Goal: Task Accomplishment & Management: Complete application form

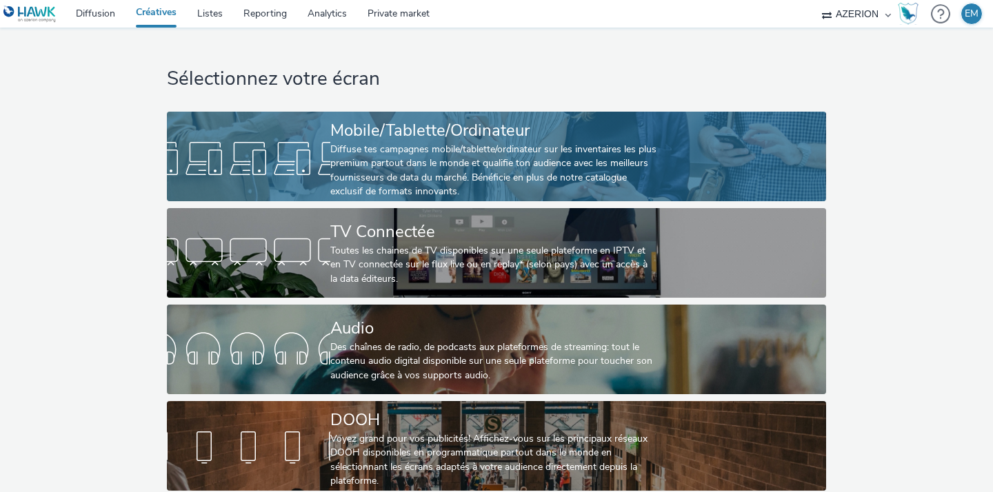
scroll to position [16, 0]
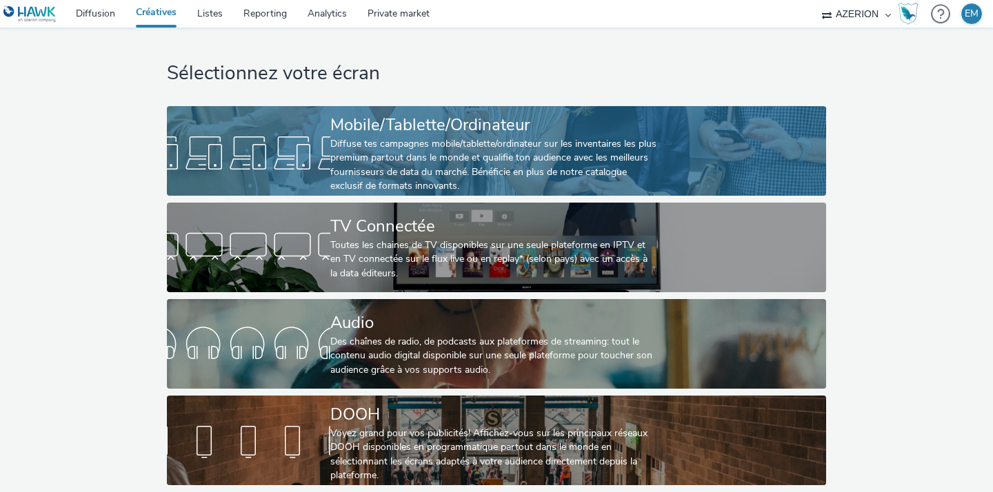
click at [347, 121] on div "Mobile/Tablette/Ordinateur" at bounding box center [493, 125] width 327 height 24
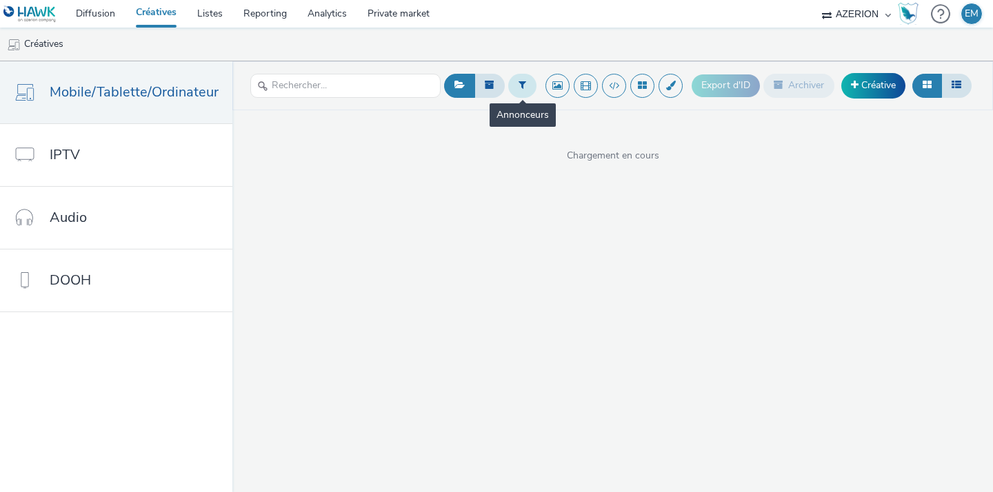
click at [518, 85] on icon at bounding box center [522, 85] width 8 height 10
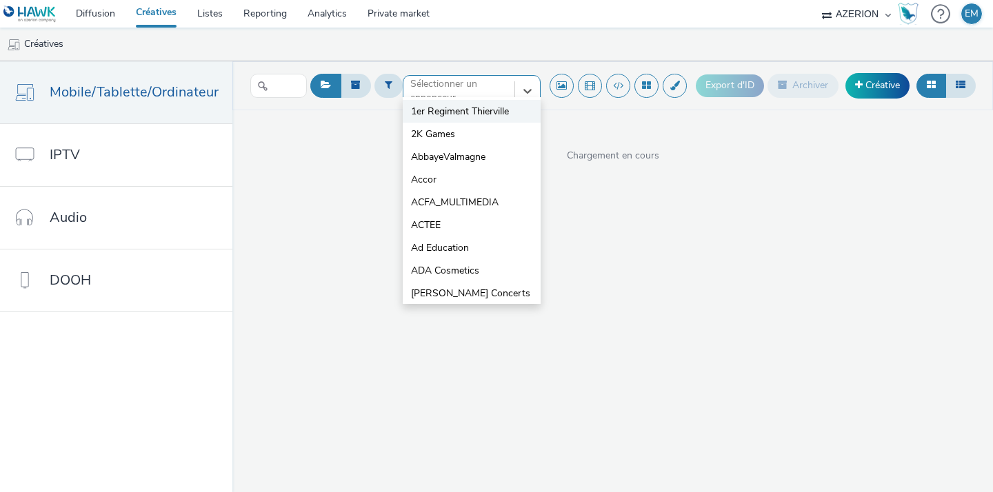
click at [475, 97] on div "option 1er Regiment Thierville focused, 1 of 10. 10 results available. Use Up a…" at bounding box center [472, 86] width 138 height 22
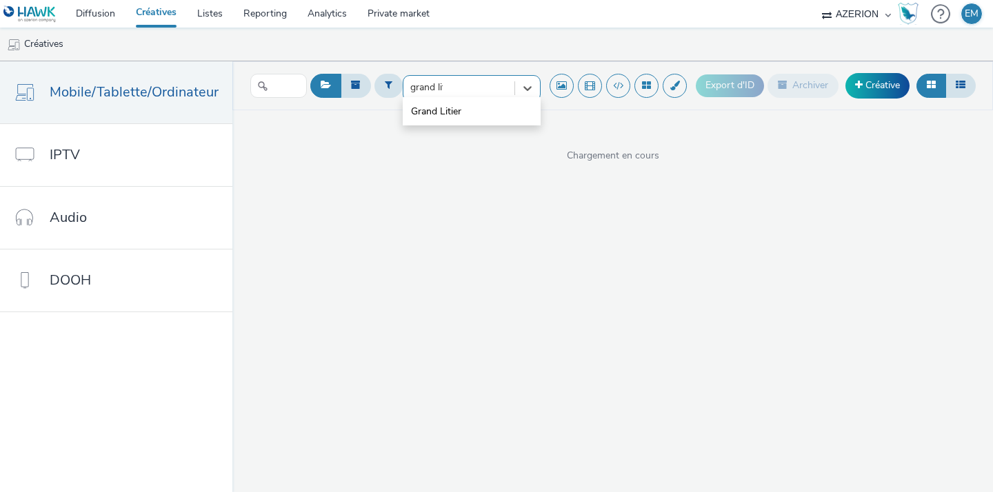
type input "grand liti"
click at [476, 92] on div at bounding box center [458, 91] width 97 height 17
type input "grand lit"
click at [461, 110] on li "Grand Litier" at bounding box center [472, 111] width 138 height 23
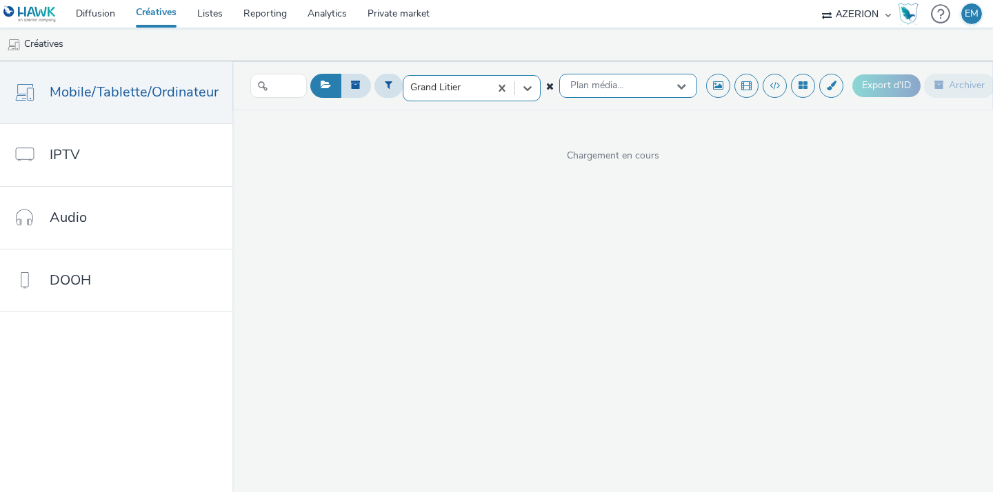
click at [603, 82] on span "Plan média..." at bounding box center [596, 86] width 53 height 12
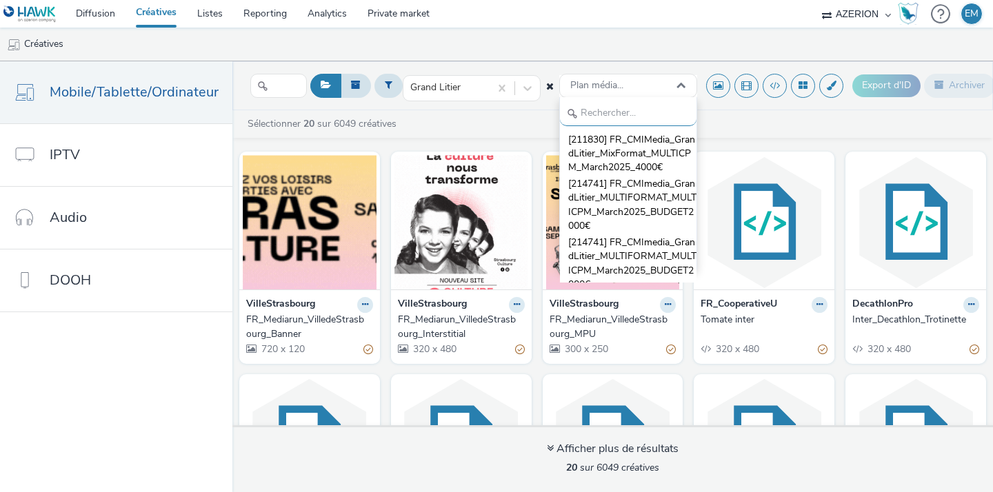
click at [606, 54] on ul "Créatives" at bounding box center [496, 44] width 993 height 33
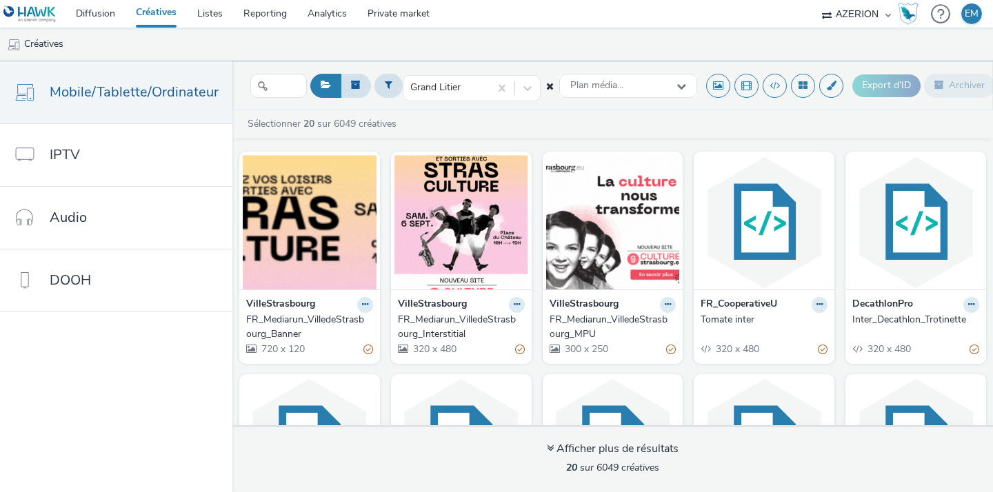
click at [163, 14] on link "Créatives" at bounding box center [155, 14] width 61 height 28
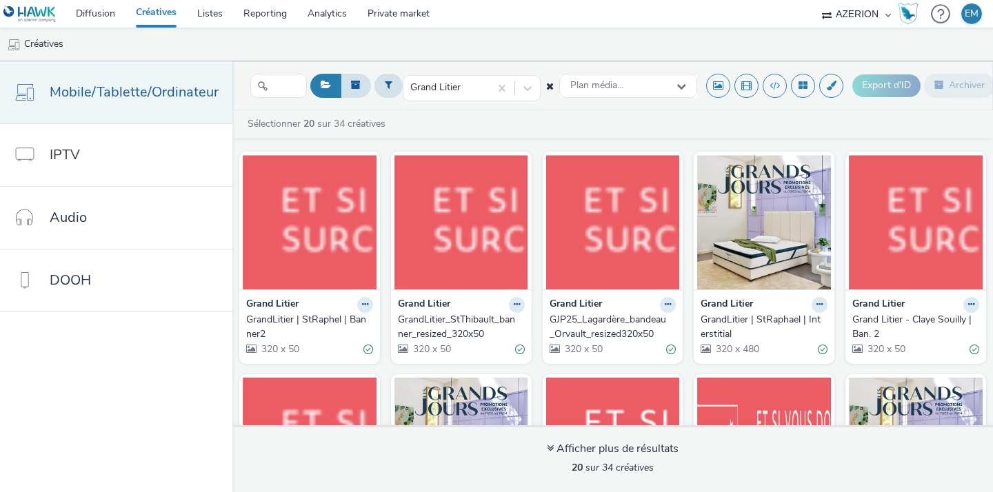
click at [139, 87] on span "Mobile/Tablette/Ordinateur" at bounding box center [134, 92] width 169 height 20
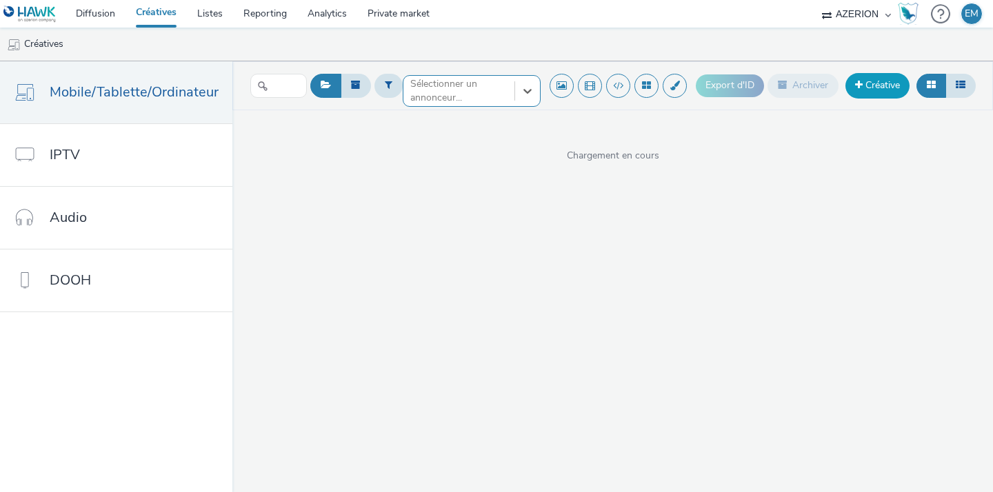
click at [880, 79] on link "Créative" at bounding box center [877, 85] width 64 height 25
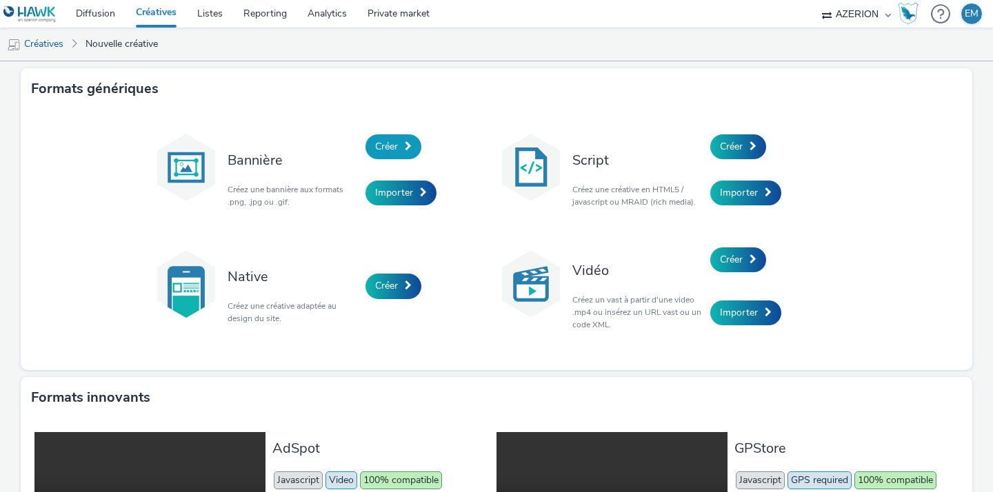
click at [397, 143] on link "Créer" at bounding box center [393, 146] width 56 height 25
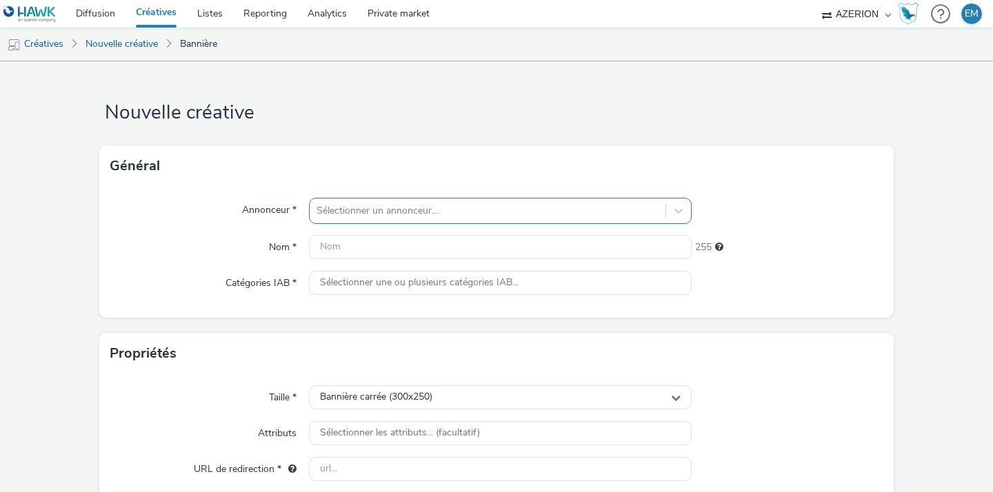
click at [398, 209] on div at bounding box center [487, 211] width 342 height 17
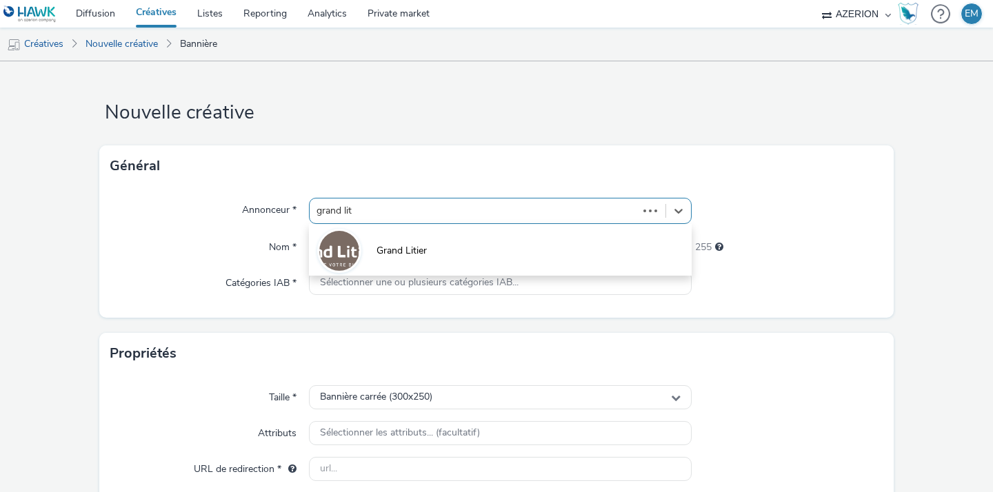
type input "grand liti"
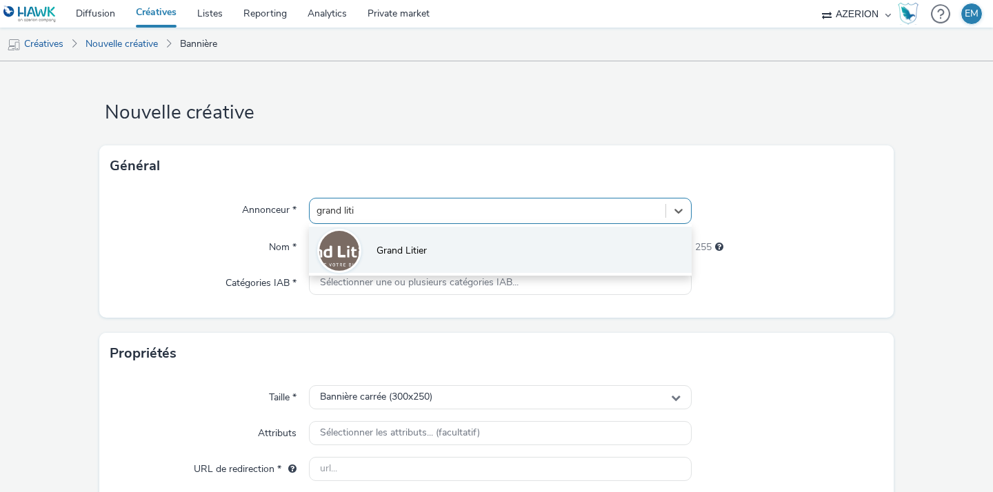
click at [405, 241] on li "Grand Litier" at bounding box center [500, 250] width 383 height 46
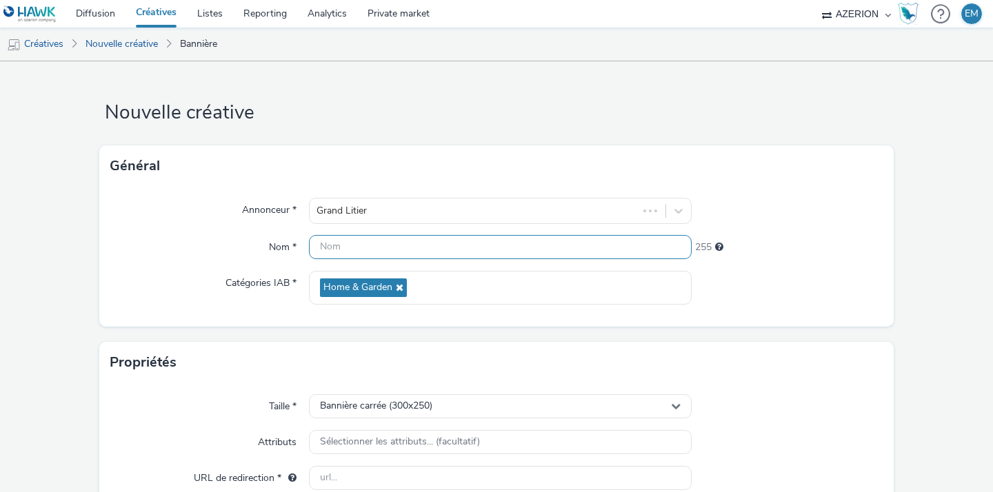
click at [425, 254] on input "text" at bounding box center [500, 247] width 383 height 24
paste input "OR-25_Lagardère_bandeau_Claye.gif"
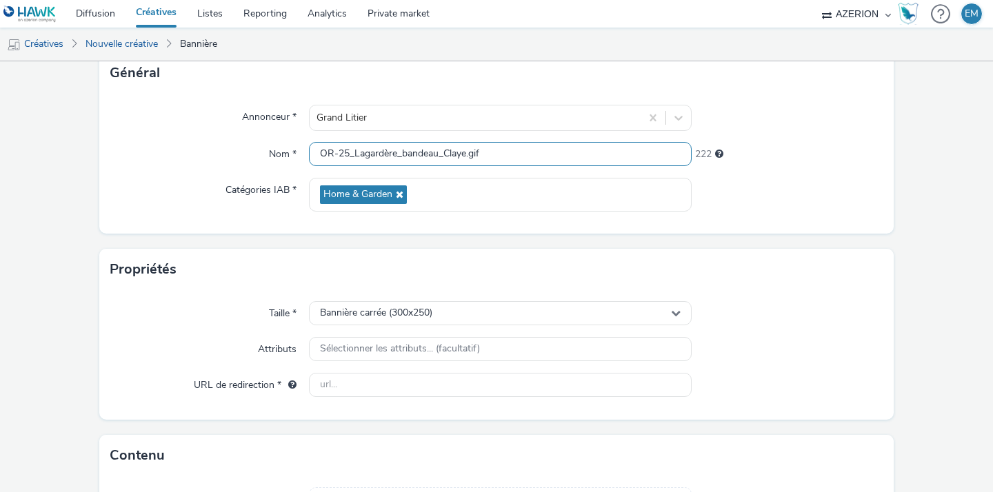
scroll to position [154, 0]
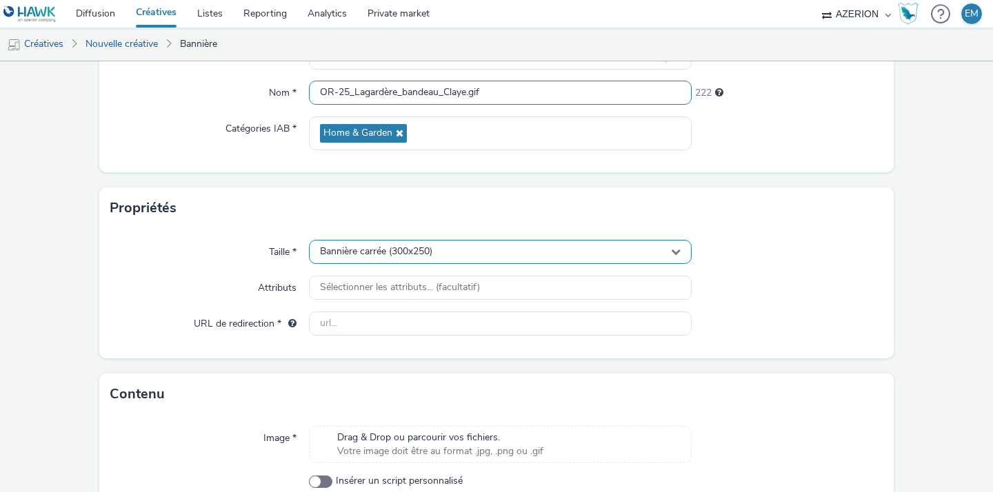
type input "OR-25_Lagardère_bandeau_Claye.gif"
click at [424, 254] on span "Bannière carrée (300x250)" at bounding box center [376, 252] width 112 height 12
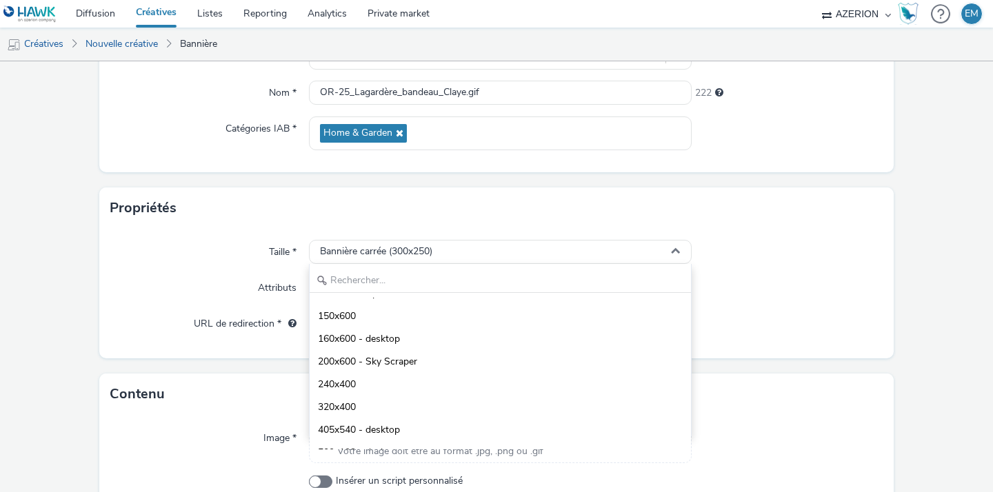
scroll to position [148, 0]
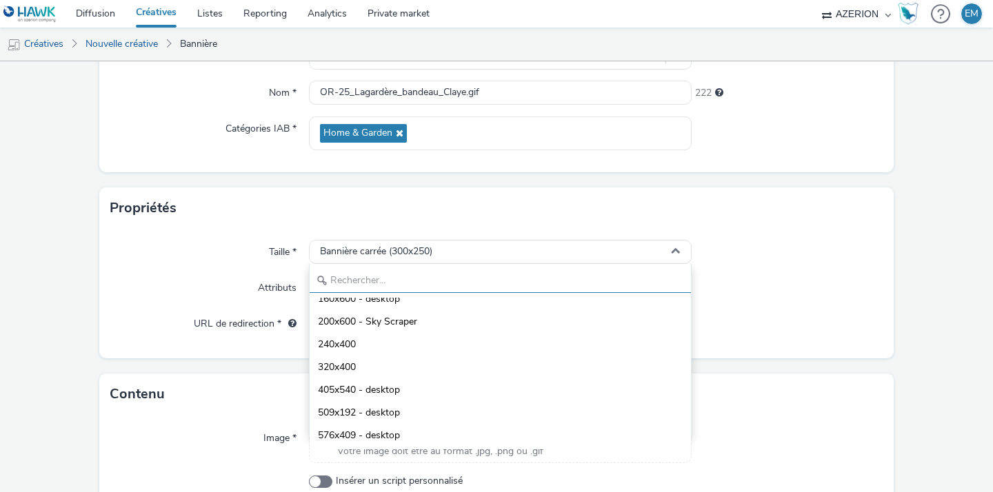
click at [380, 279] on input "text" at bounding box center [500, 281] width 381 height 24
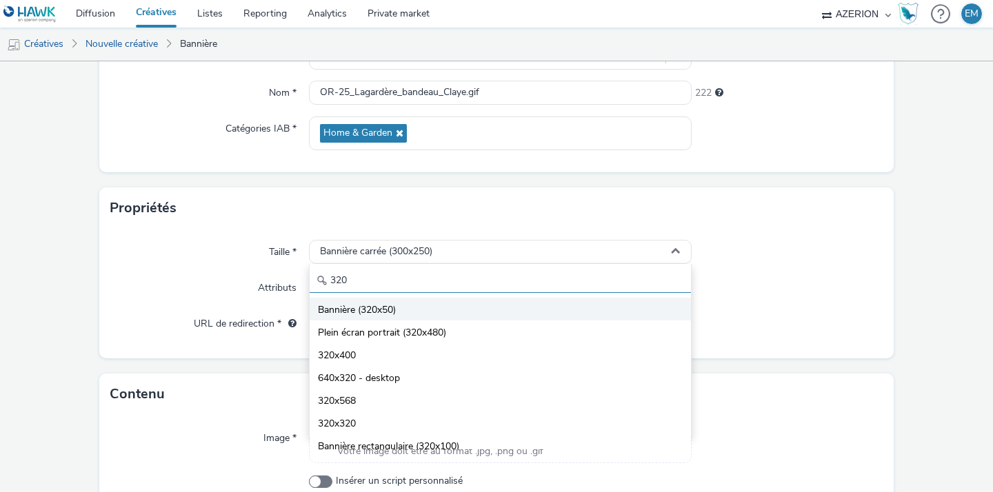
type input "320"
click at [383, 305] on span "Bannière (320x50)" at bounding box center [357, 310] width 78 height 14
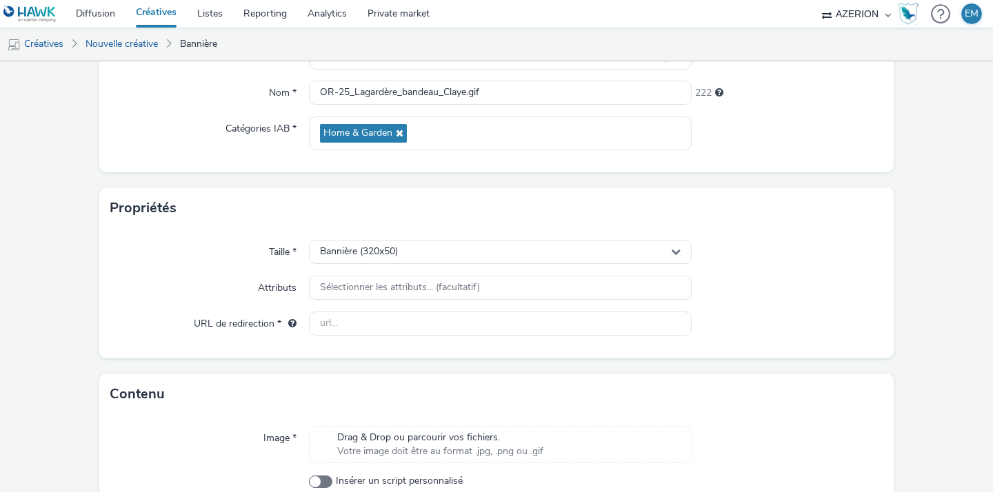
scroll to position [204, 0]
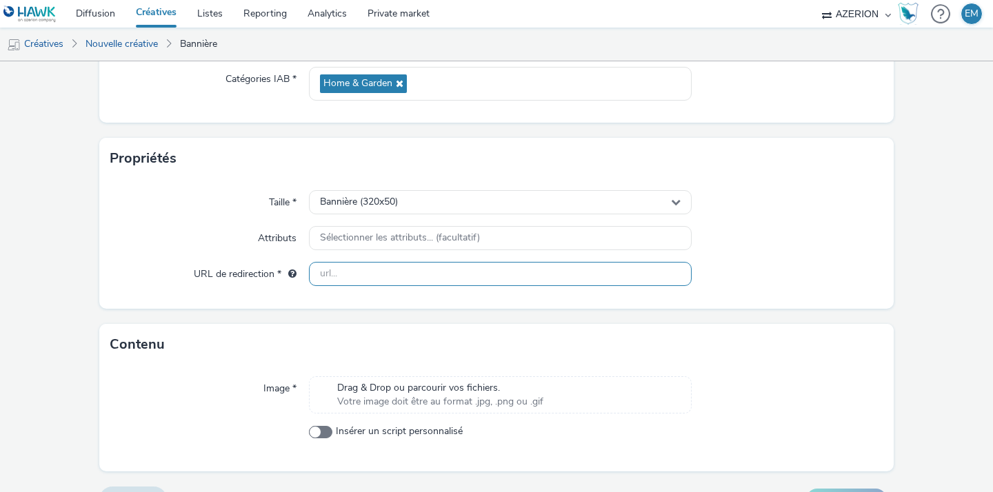
click at [330, 279] on input "text" at bounding box center [500, 274] width 383 height 24
paste input "OR-25_Lagardère_bandeau_Claye.gif"
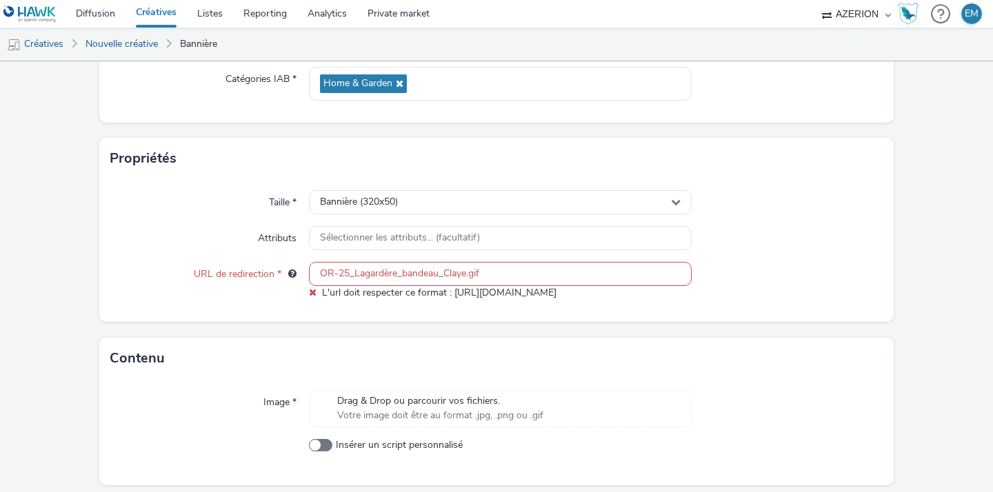
paste input "[URL][DOMAIN_NAME]"
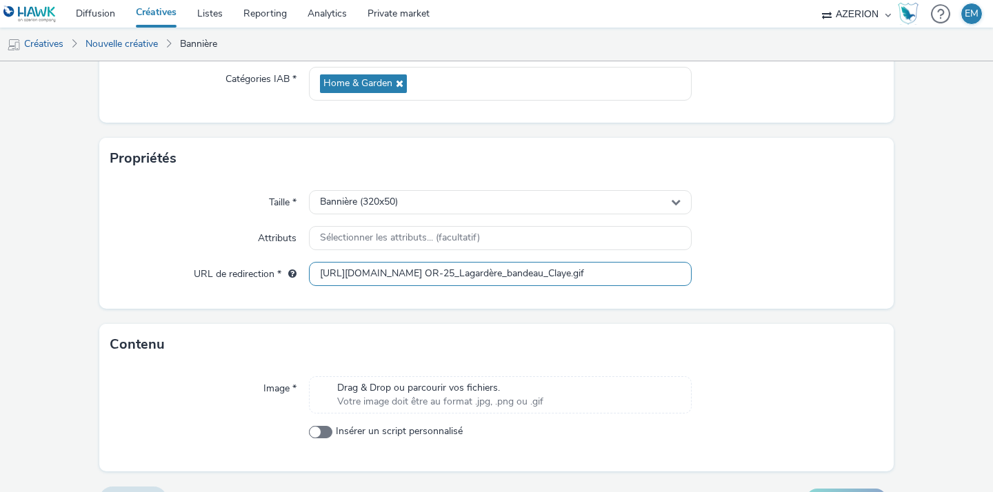
paste input "text"
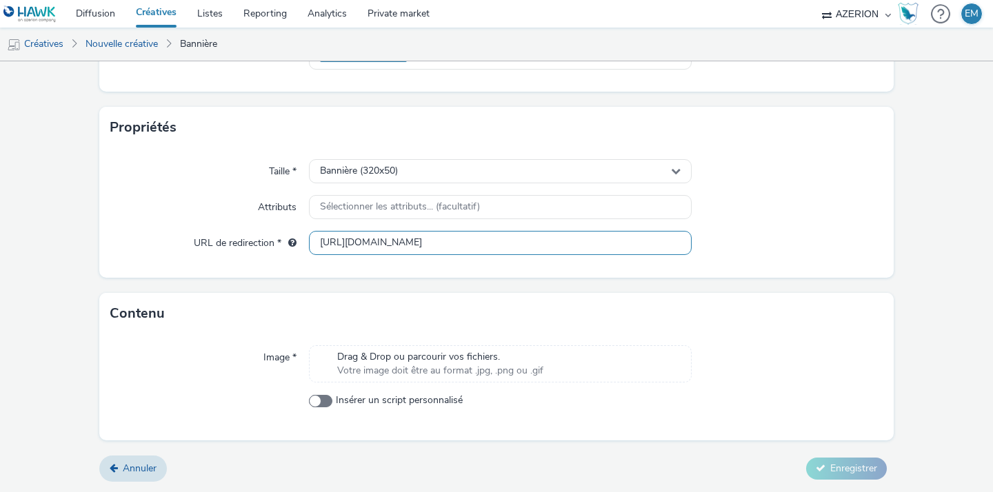
type input "[URL][DOMAIN_NAME]"
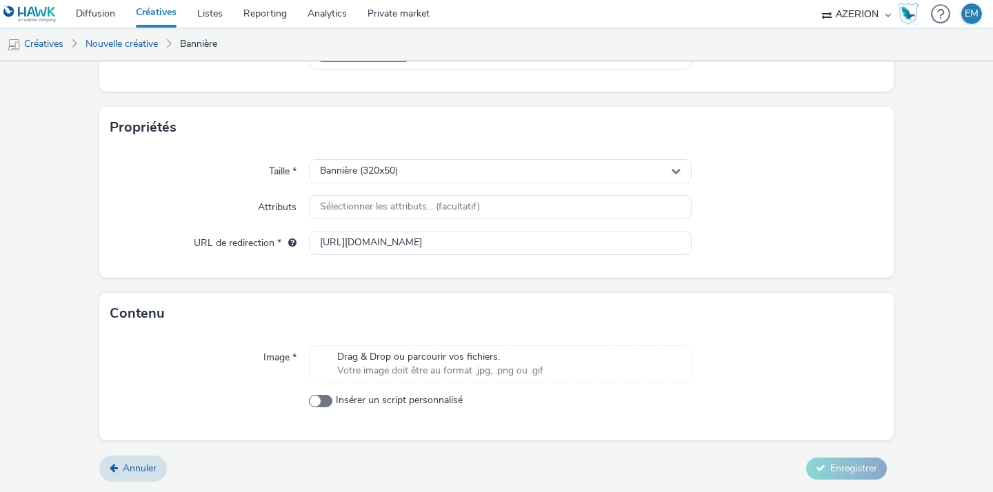
scroll to position [0, 0]
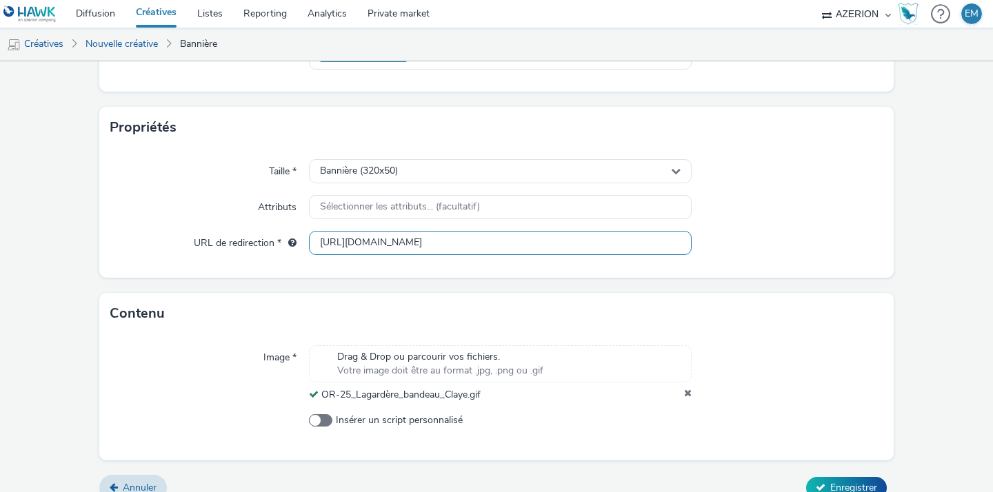
click at [316, 238] on input "[URL][DOMAIN_NAME]" at bounding box center [500, 243] width 383 height 24
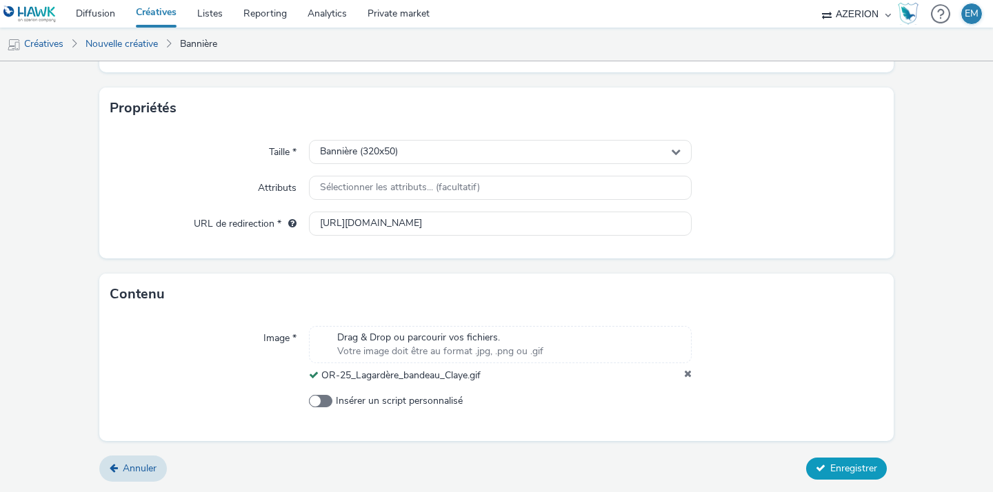
click at [821, 461] on button "Enregistrer" at bounding box center [846, 469] width 81 height 22
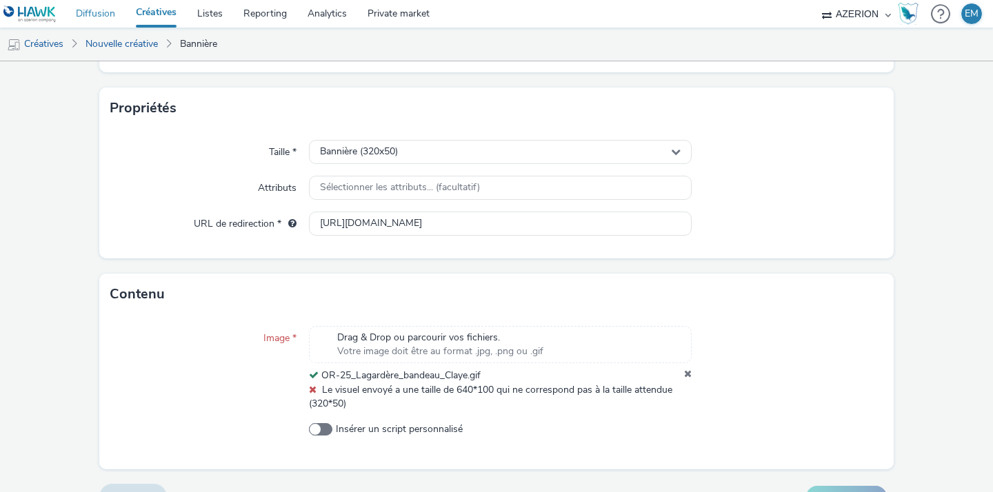
scroll to position [283, 0]
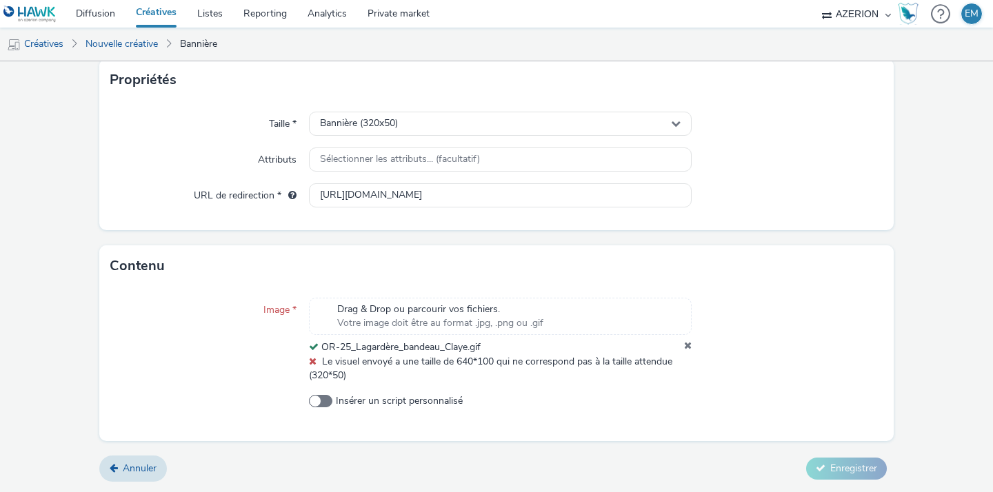
click at [683, 345] on div "Image * Drag & Drop ou parcourir vos fichiers. Votre image doit être au format …" at bounding box center [496, 340] width 772 height 85
click at [684, 345] on icon at bounding box center [688, 348] width 8 height 14
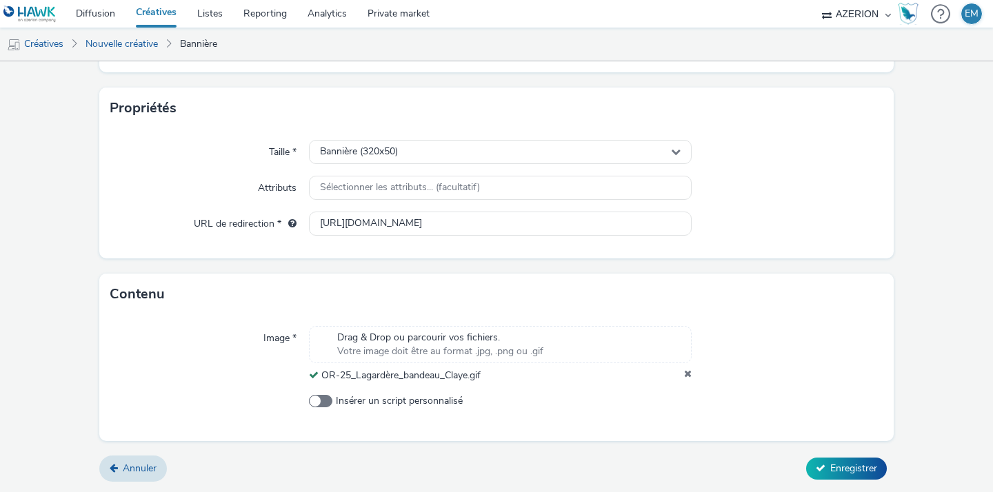
scroll to position [254, 0]
click at [832, 458] on button "Enregistrer" at bounding box center [846, 469] width 81 height 22
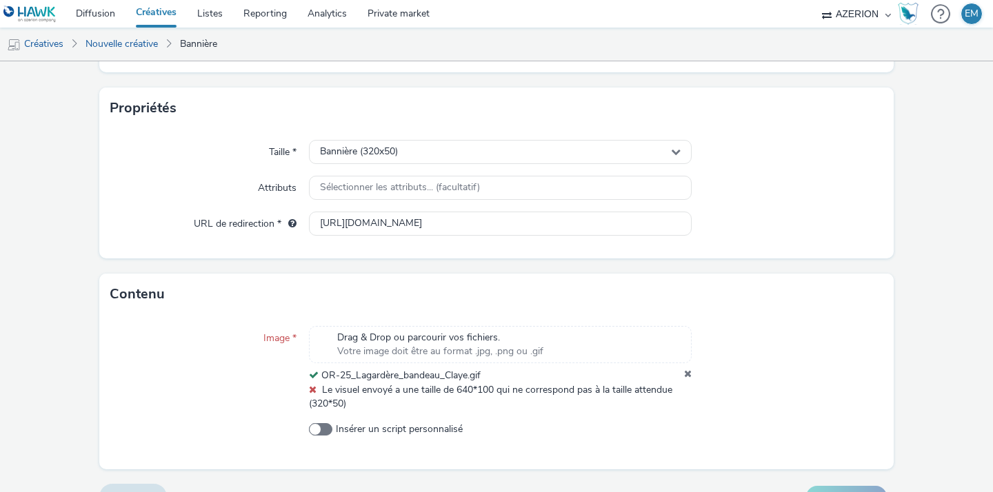
scroll to position [283, 0]
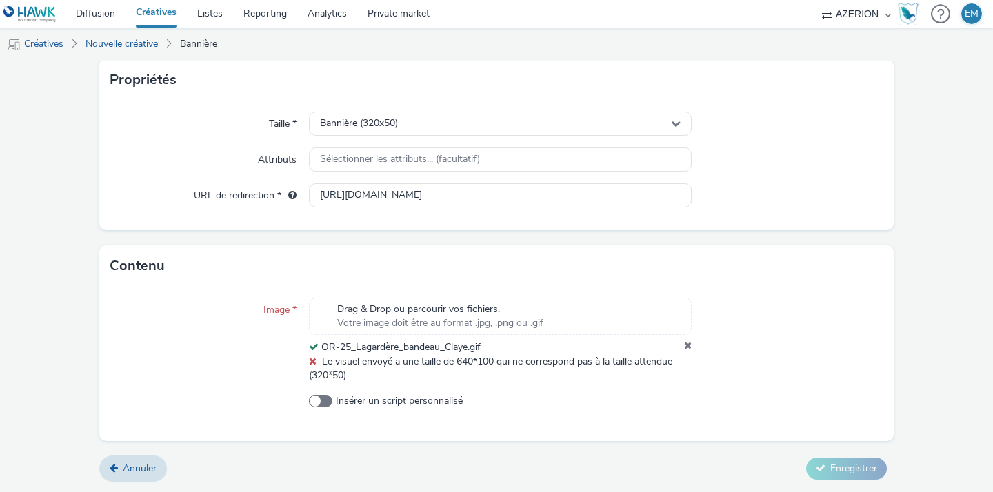
click at [684, 345] on icon at bounding box center [688, 348] width 8 height 14
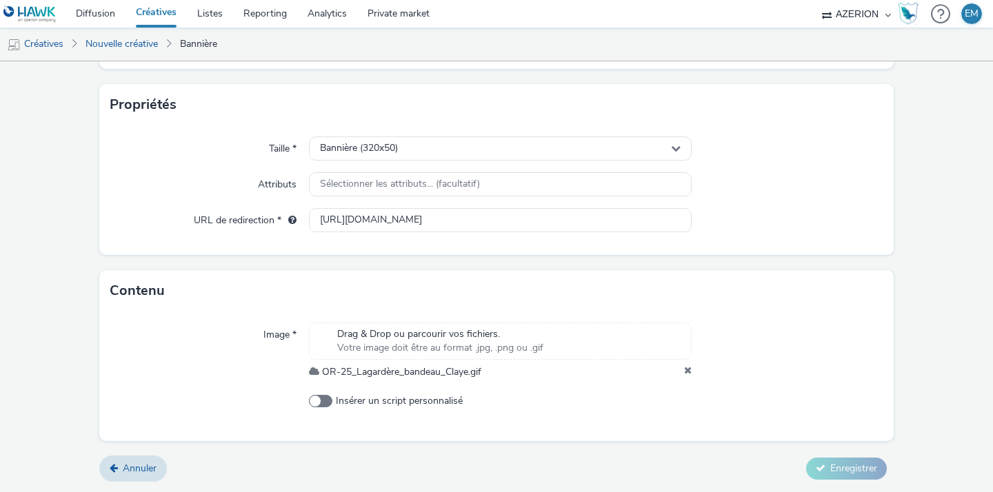
scroll to position [254, 0]
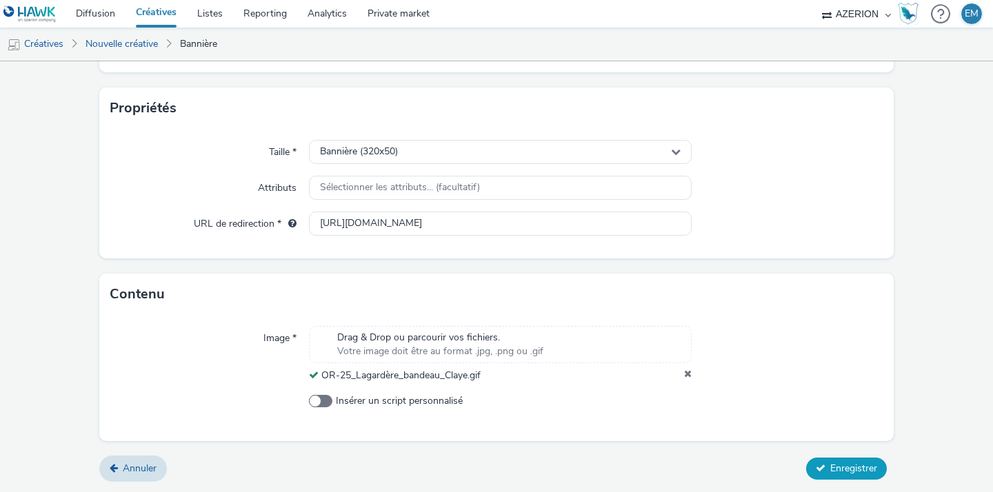
click at [810, 461] on button "Enregistrer" at bounding box center [846, 469] width 81 height 22
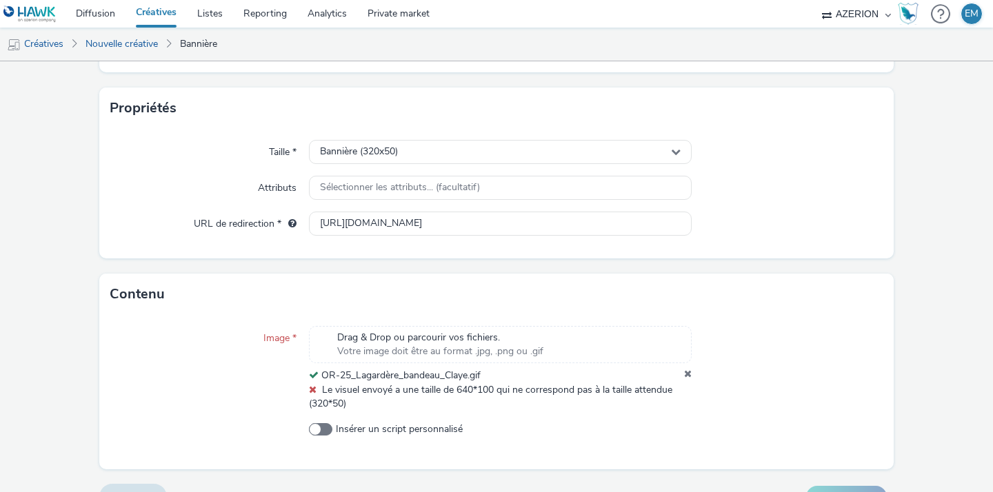
click at [684, 372] on icon at bounding box center [688, 376] width 8 height 14
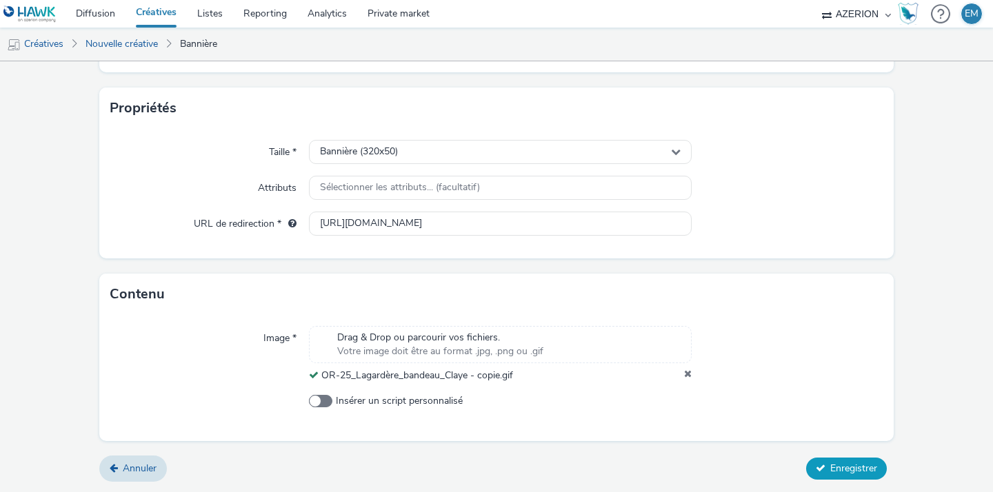
click at [835, 461] on button "Enregistrer" at bounding box center [846, 469] width 81 height 22
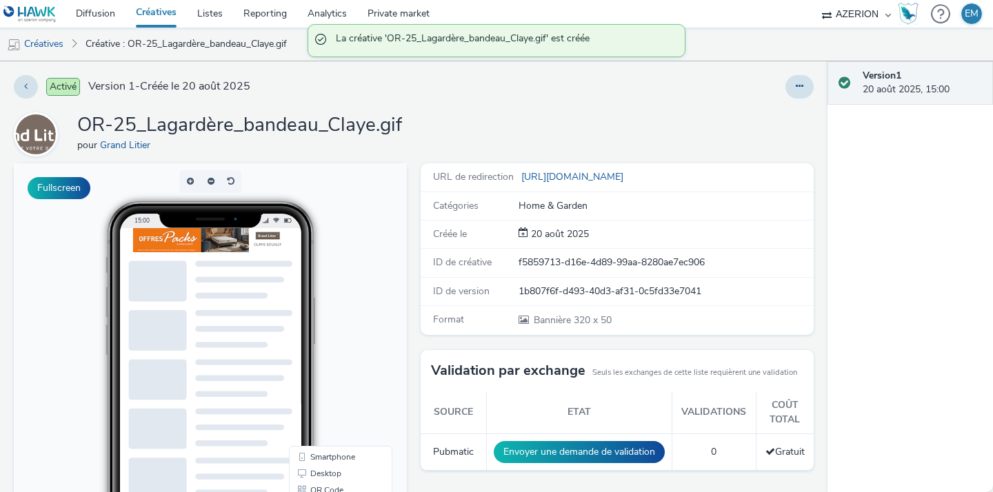
click at [179, 10] on link "Créatives" at bounding box center [155, 14] width 61 height 28
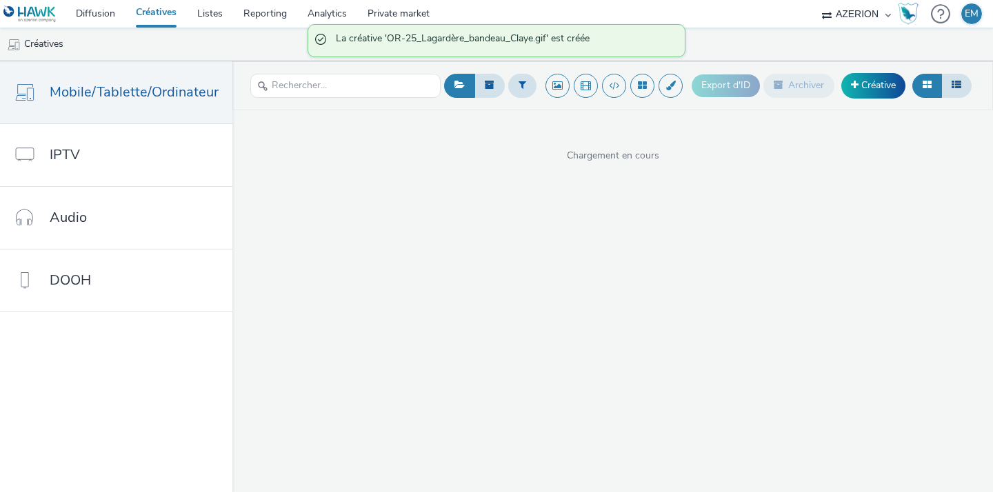
click at [871, 99] on div "Export d'ID Archiver Créative" at bounding box center [832, 86] width 283 height 34
click at [869, 94] on link "Créative" at bounding box center [873, 85] width 64 height 25
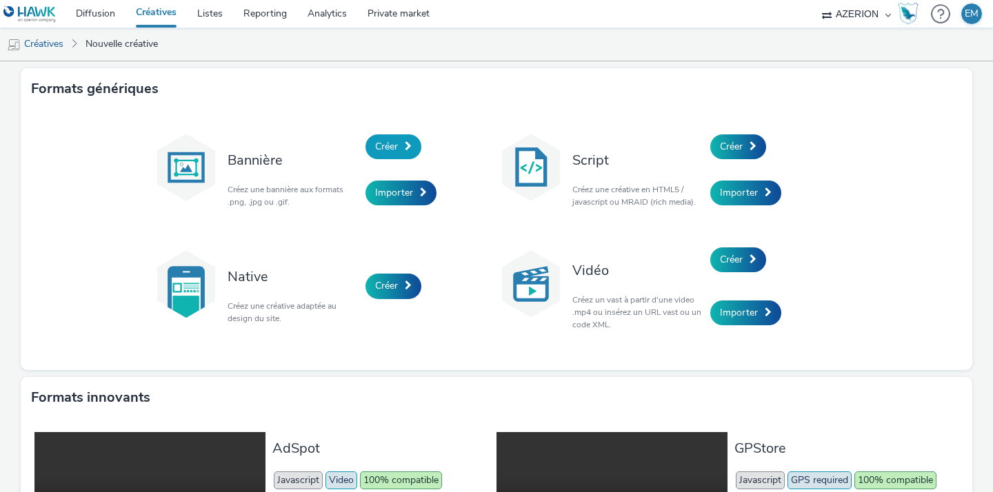
click at [394, 155] on link "Créer" at bounding box center [393, 146] width 56 height 25
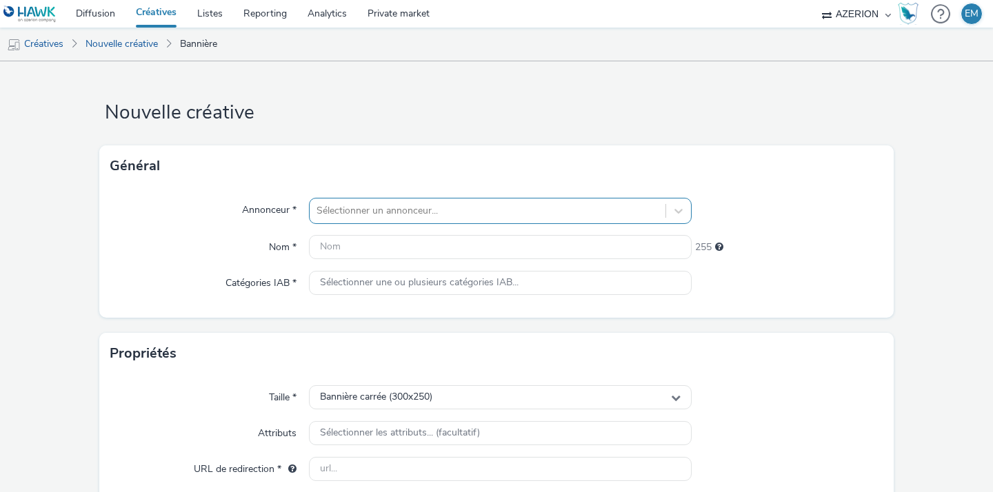
click at [389, 198] on div "Sélectionner un annonceur..." at bounding box center [500, 211] width 383 height 26
type input "grand litier"
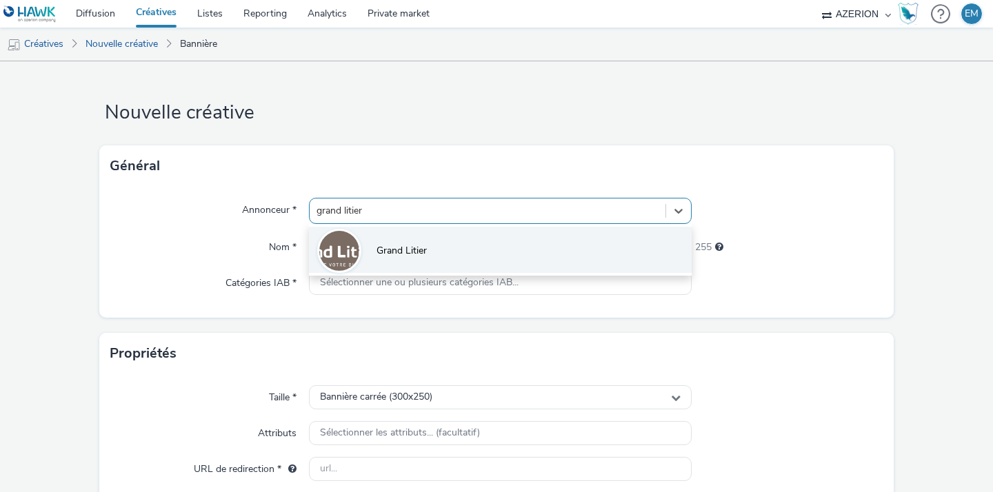
click at [401, 230] on li "Grand Litier" at bounding box center [500, 250] width 383 height 46
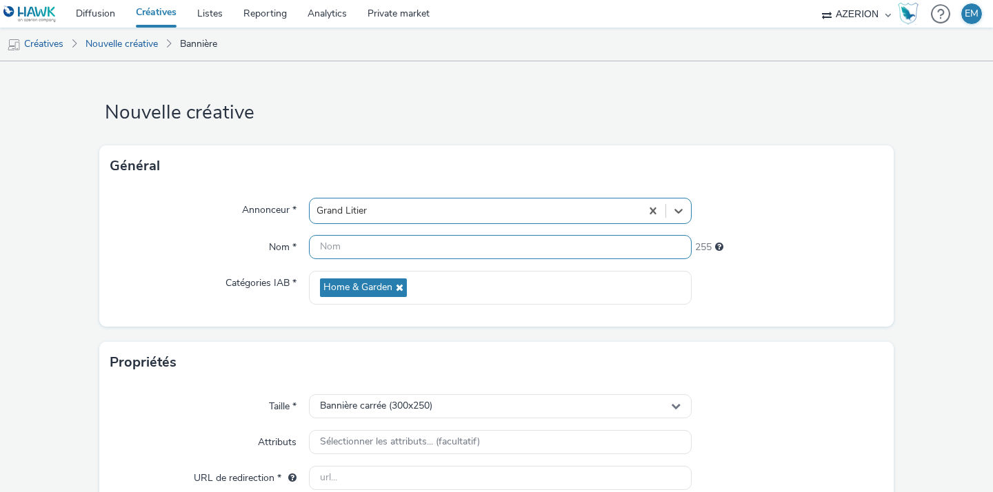
click at [373, 241] on input "text" at bounding box center [500, 247] width 383 height 24
paste input "OR-25_Lagardère_interstitiel_Claye.jpg"
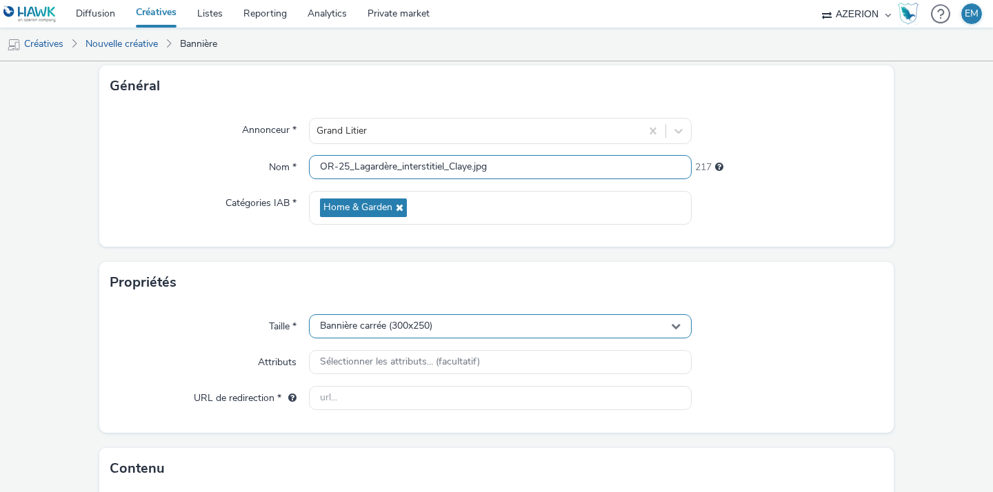
scroll to position [86, 0]
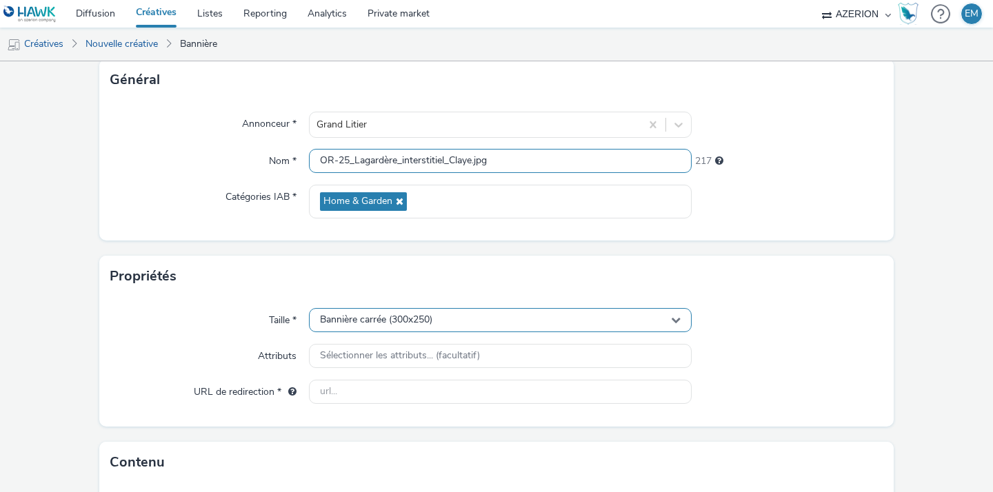
type input "OR-25_Lagardère_interstitiel_Claye.jpg"
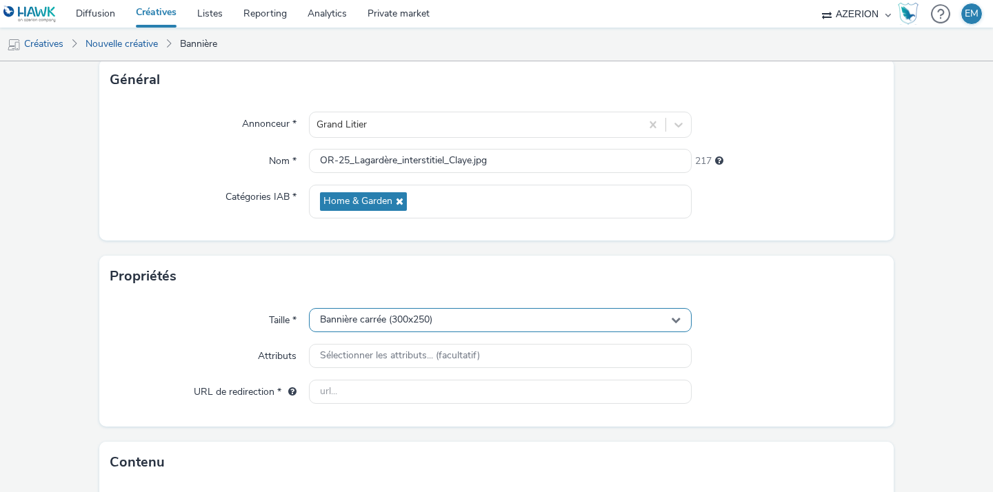
click at [358, 330] on div "Bannière carrée (300x250)" at bounding box center [500, 320] width 383 height 24
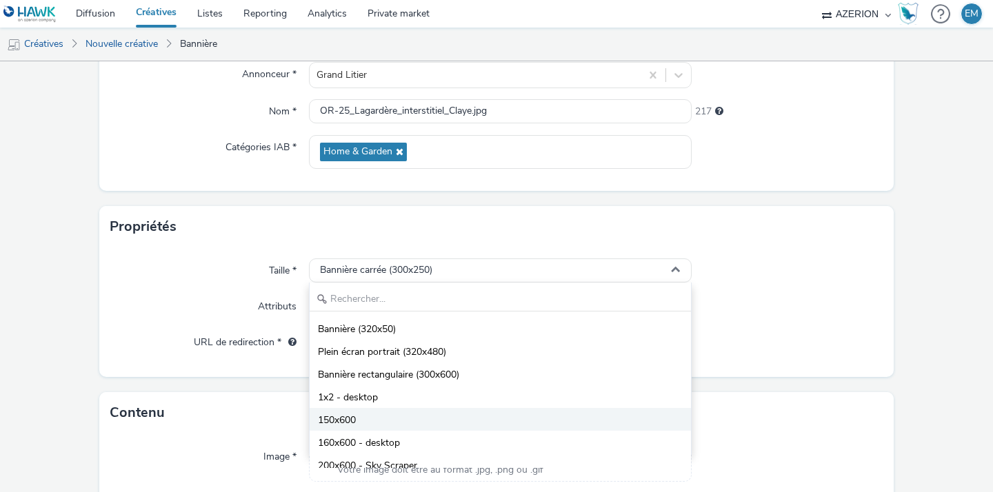
scroll to position [17, 0]
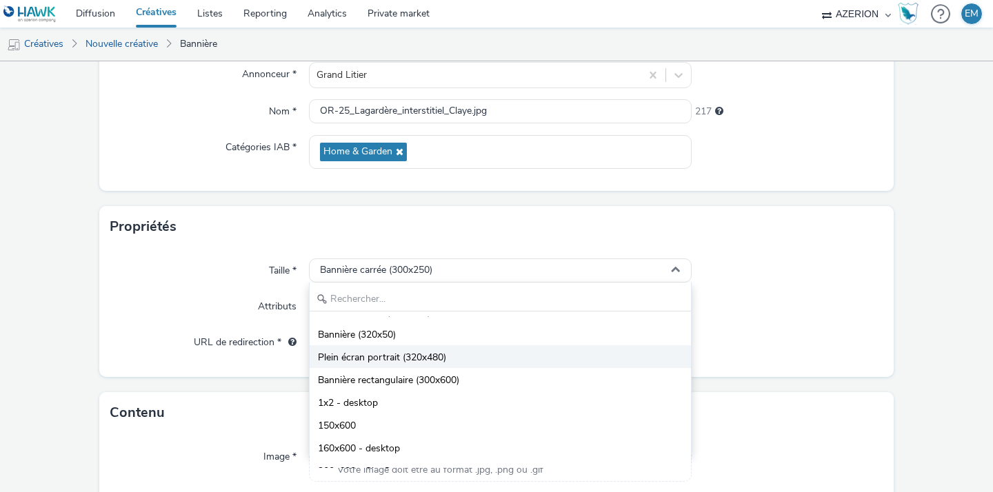
click at [447, 360] on li "Plein écran portrait (320x480)" at bounding box center [500, 356] width 381 height 23
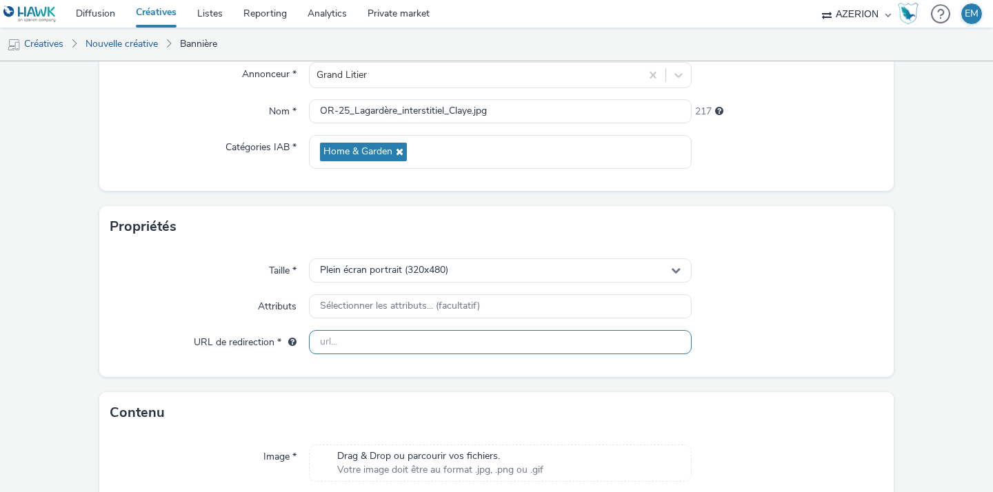
click at [381, 345] on input "text" at bounding box center [500, 342] width 383 height 24
paste input "[URL][DOMAIN_NAME]"
type input "[URL][DOMAIN_NAME]"
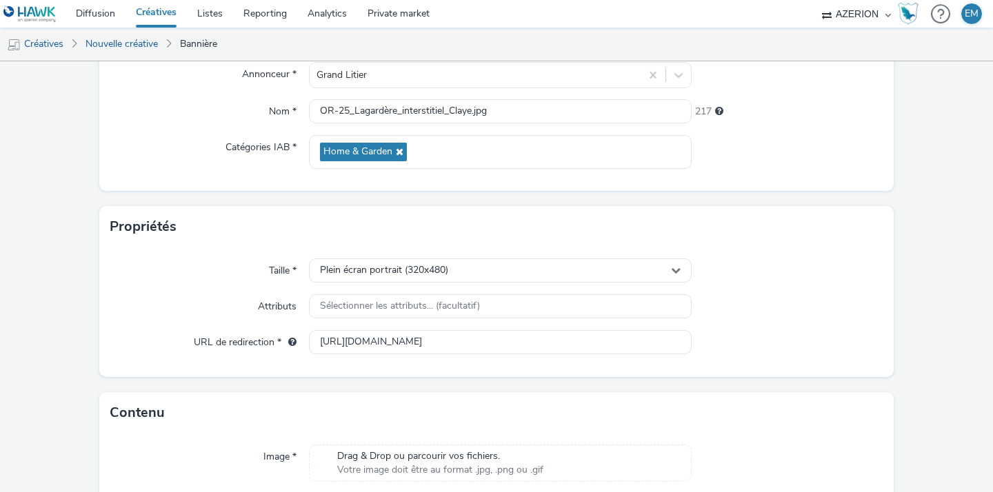
scroll to position [0, 0]
click at [792, 348] on div at bounding box center [787, 342] width 192 height 25
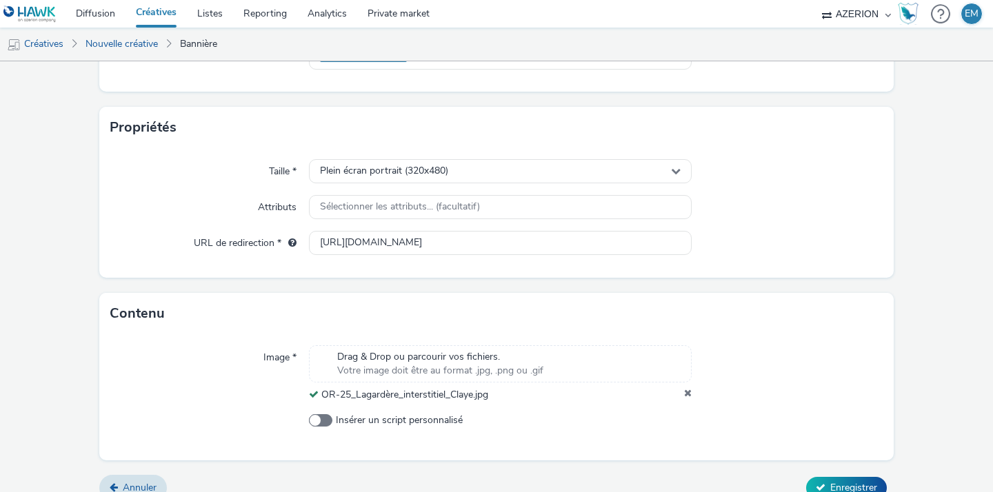
scroll to position [254, 0]
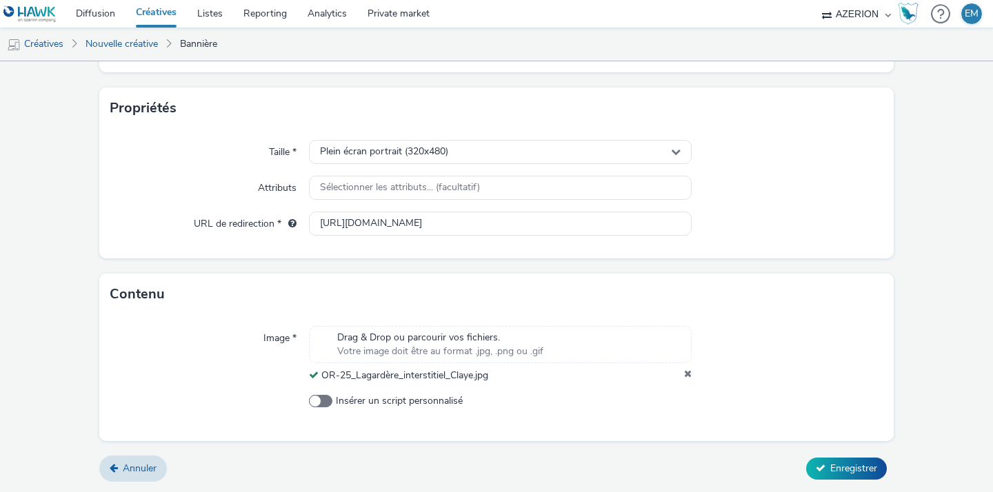
click at [862, 456] on div "Annuler Enregistrer" at bounding box center [496, 468] width 794 height 25
click at [858, 458] on button "Enregistrer" at bounding box center [846, 469] width 81 height 22
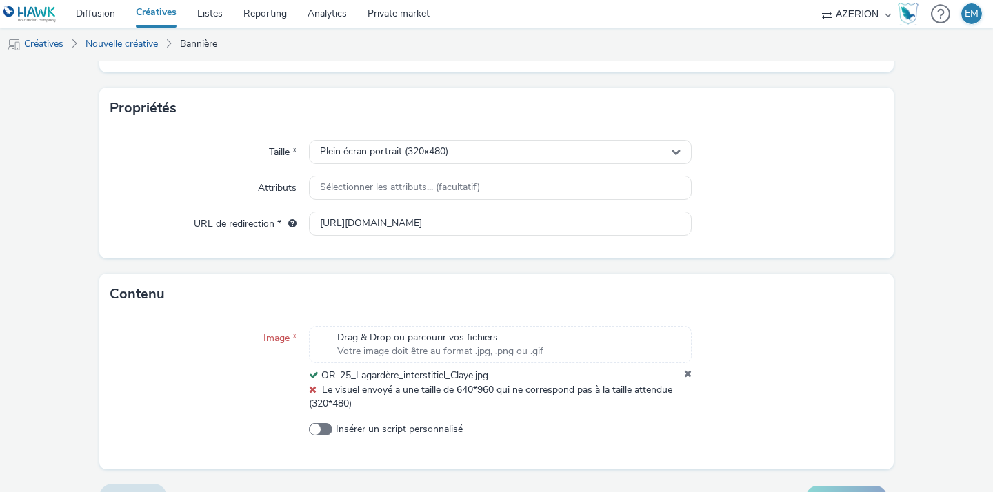
click at [674, 367] on div "Drag & Drop ou parcourir vos fichiers. Votre image doit être au format .jpg, .p…" at bounding box center [500, 354] width 383 height 57
click at [676, 367] on div "Drag & Drop ou parcourir vos fichiers. Votre image doit être au format .jpg, .p…" at bounding box center [500, 354] width 383 height 57
click at [684, 370] on icon at bounding box center [688, 376] width 8 height 14
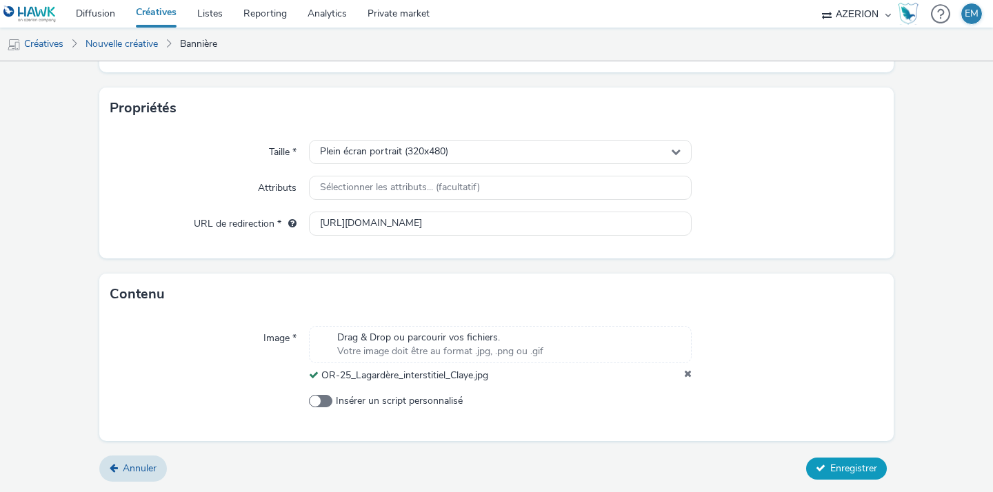
click at [842, 461] on button "Enregistrer" at bounding box center [846, 469] width 81 height 22
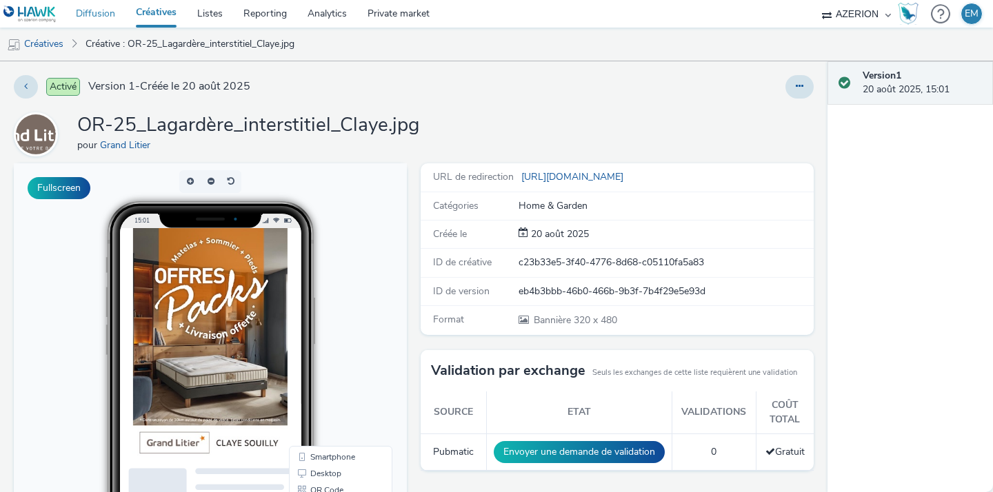
click at [123, 7] on link "Diffusion" at bounding box center [95, 14] width 60 height 28
